Goal: Information Seeking & Learning: Learn about a topic

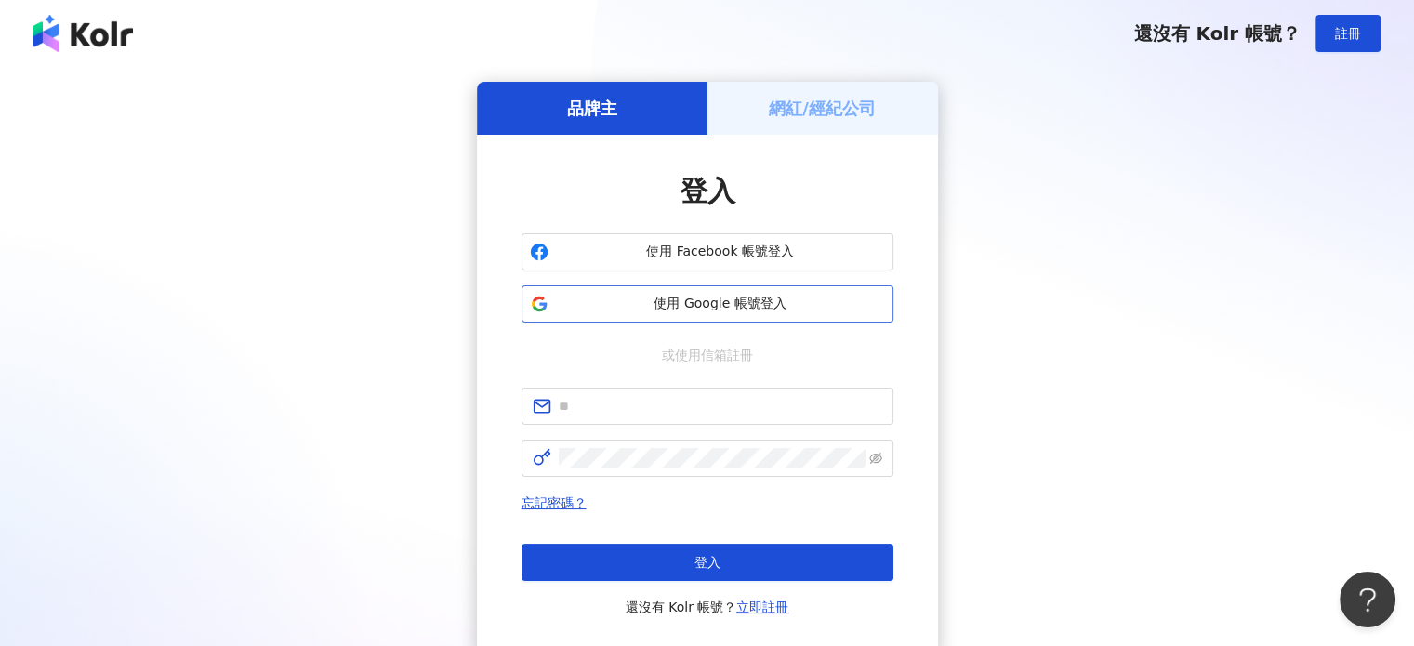
click at [703, 293] on button "使用 Google 帳號登入" at bounding box center [707, 303] width 372 height 37
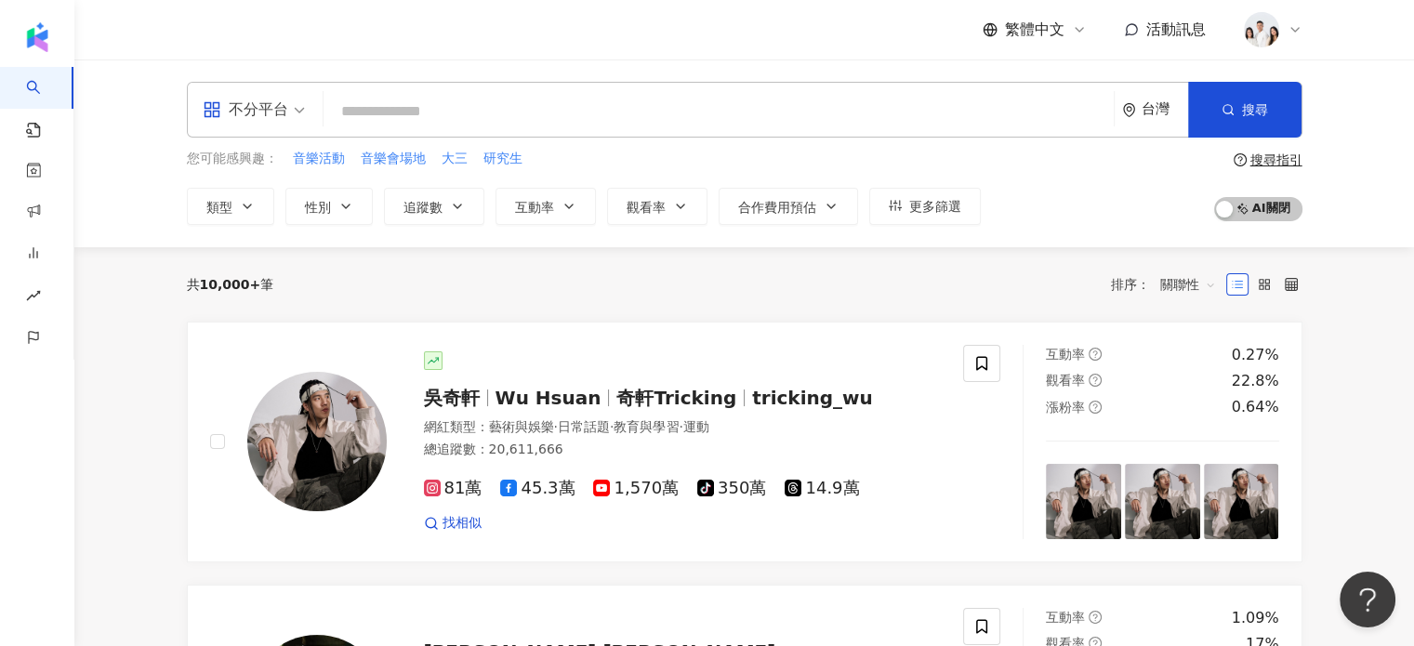
click at [720, 99] on input "search" at bounding box center [718, 111] width 775 height 35
paste input "*********"
type input "*********"
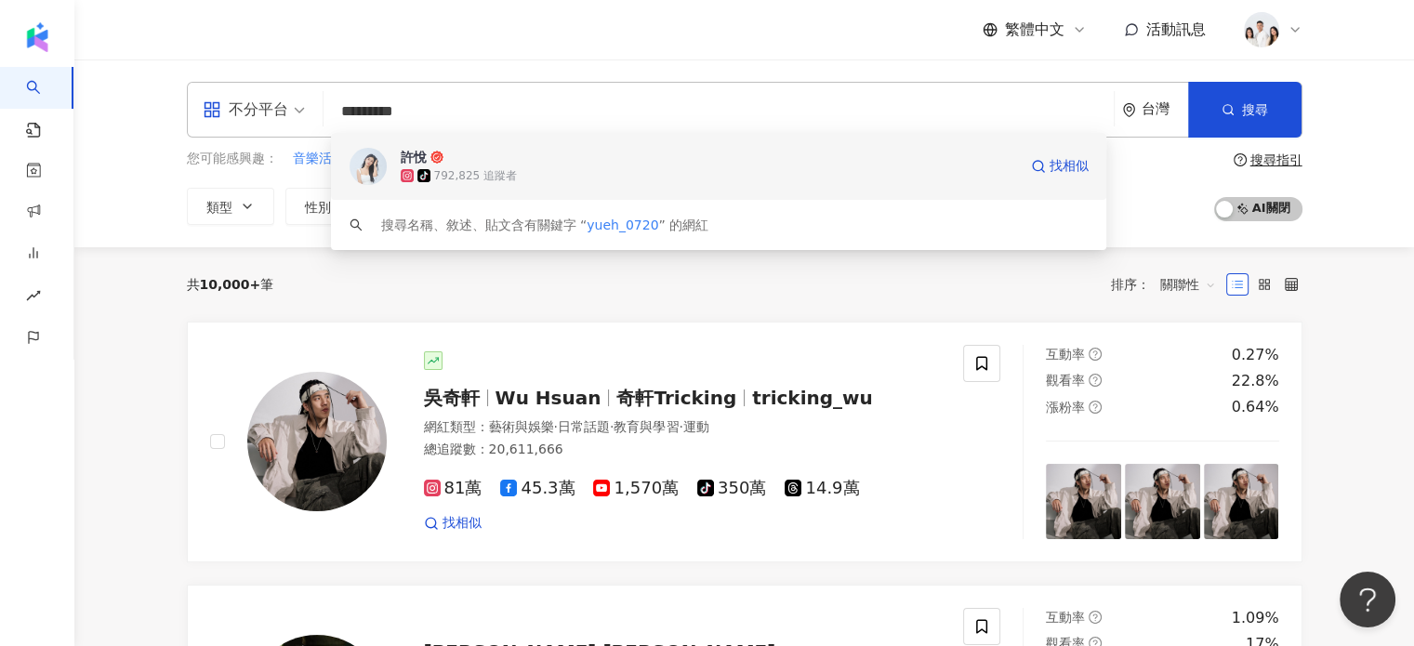
click at [621, 141] on div "許悅 tiktok-icon 792,825 追蹤者 找相似" at bounding box center [719, 166] width 776 height 67
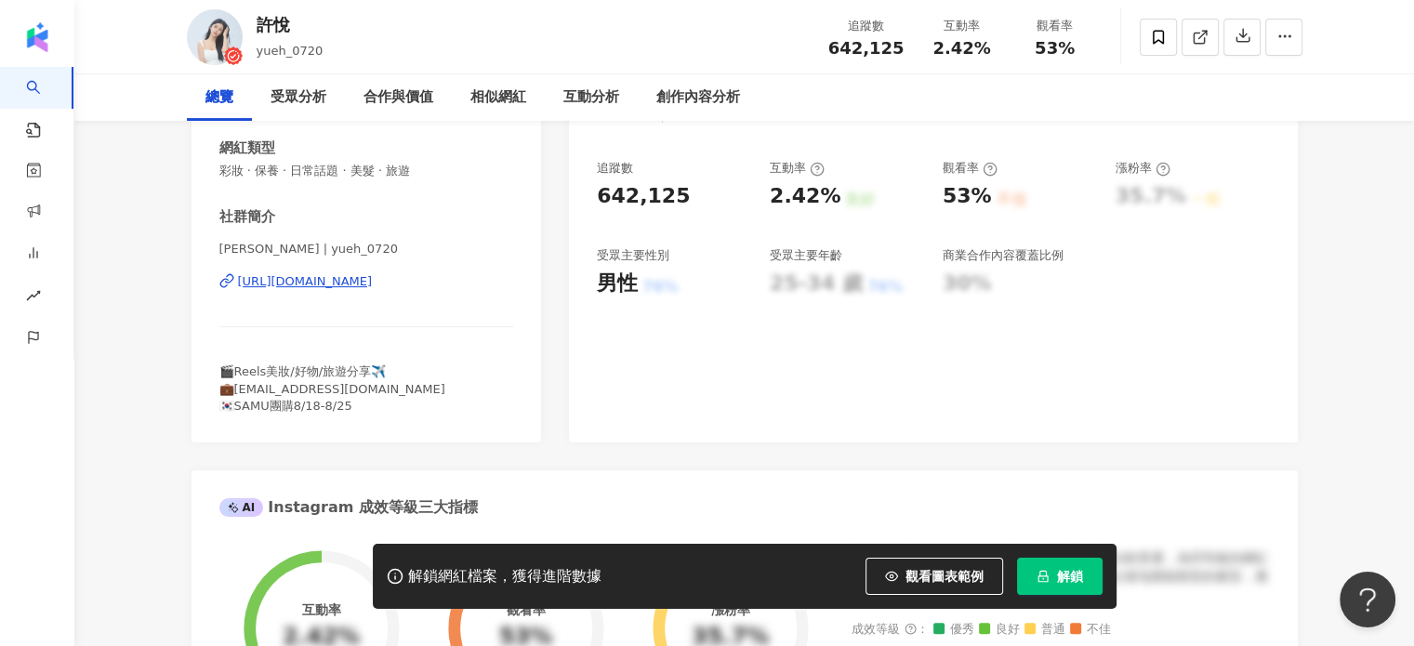
scroll to position [372, 0]
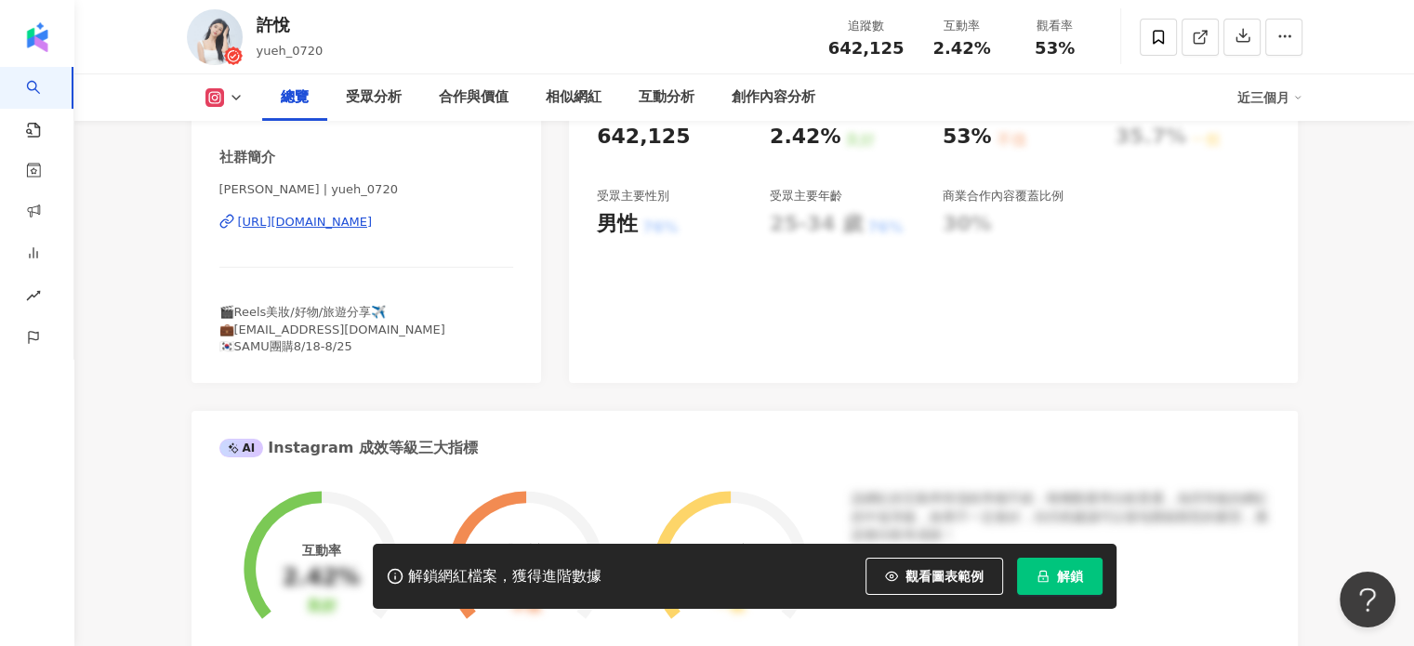
click at [1048, 562] on button "解鎖" at bounding box center [1060, 576] width 86 height 37
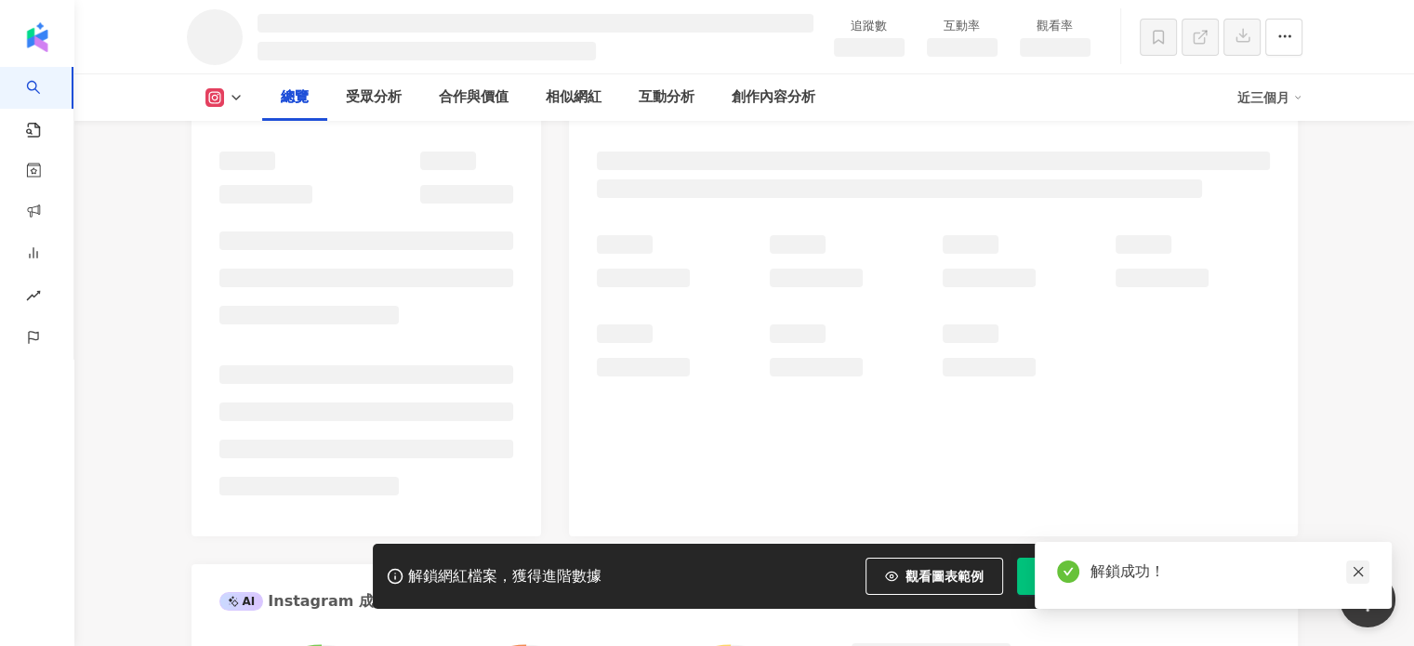
scroll to position [93, 0]
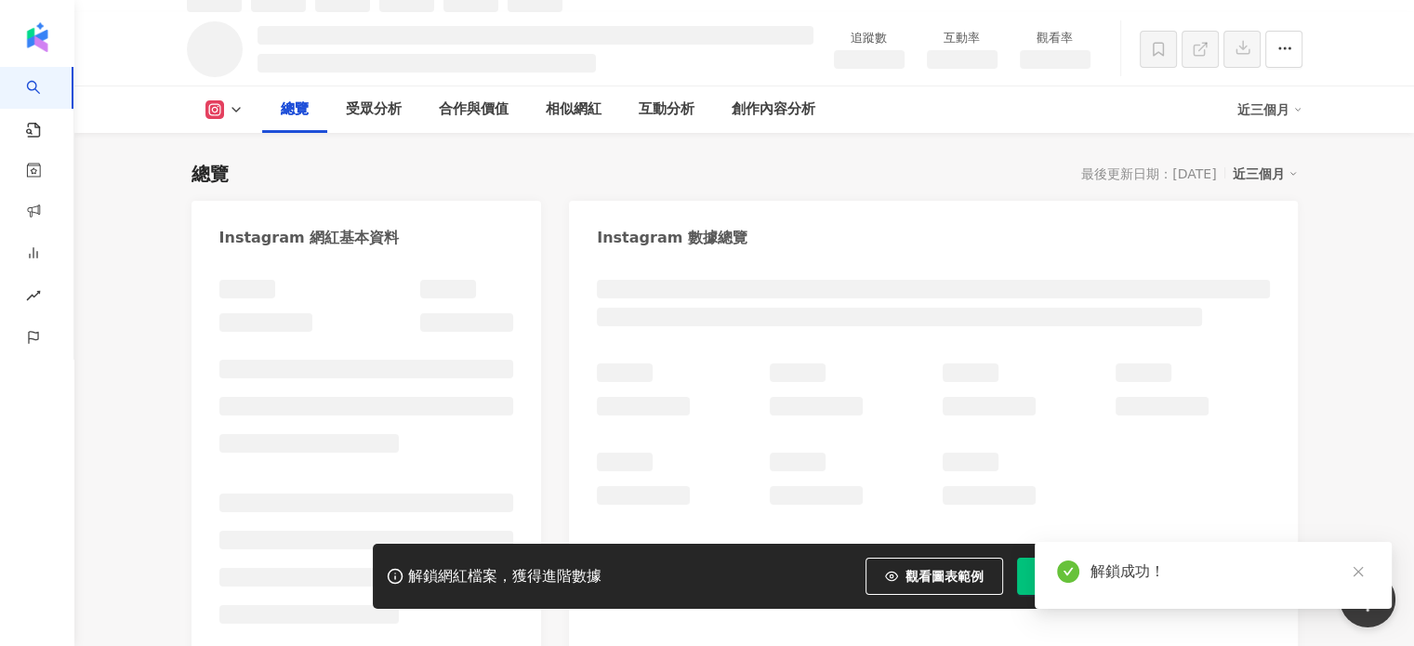
click at [1362, 580] on link at bounding box center [1357, 571] width 23 height 23
click at [1360, 572] on icon "close" at bounding box center [1357, 571] width 13 height 13
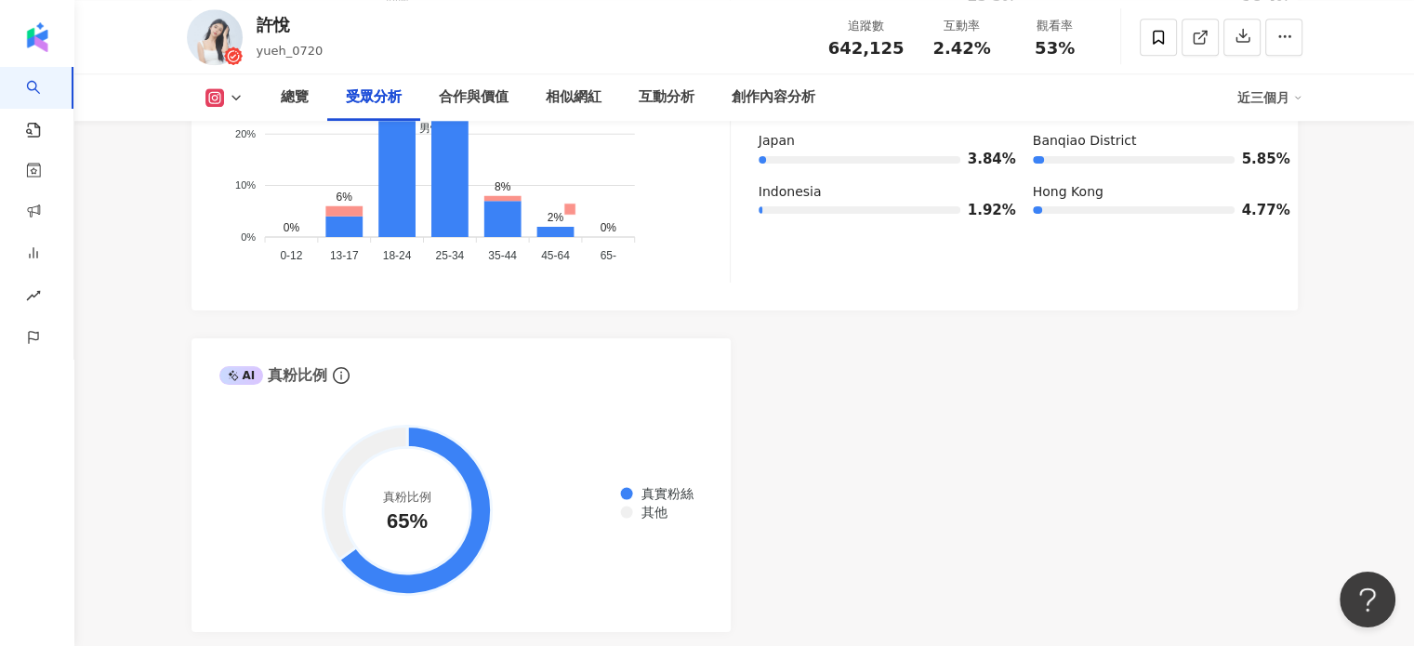
scroll to position [2024, 0]
